Goal: Register for event/course

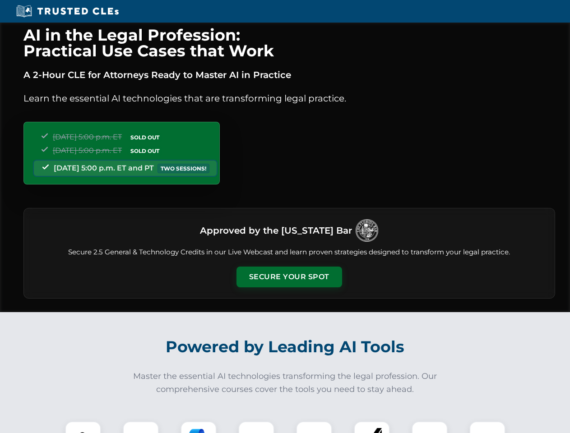
click at [289, 277] on button "Secure Your Spot" at bounding box center [290, 277] width 106 height 21
click at [83, 427] on img at bounding box center [83, 440] width 26 height 26
